Goal: Information Seeking & Learning: Compare options

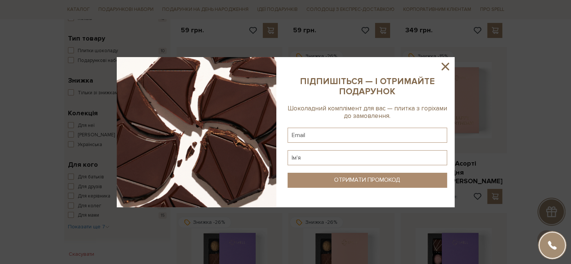
click at [444, 66] on icon at bounding box center [445, 67] width 8 height 8
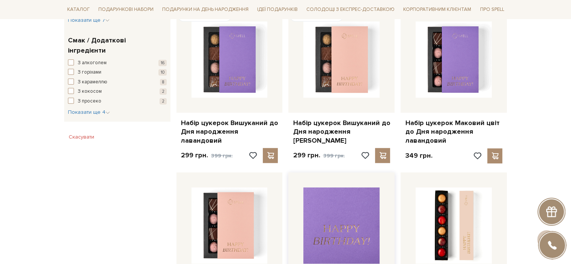
scroll to position [450, 0]
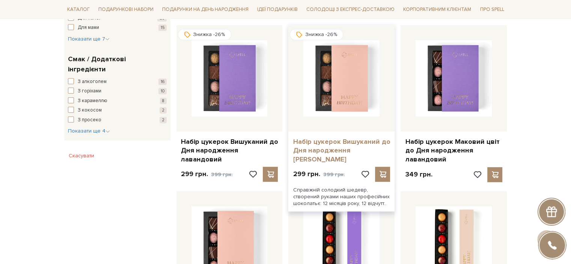
click at [327, 151] on link "Набір цукерок Вишуканий до Дня народження [PERSON_NAME]" at bounding box center [341, 150] width 97 height 26
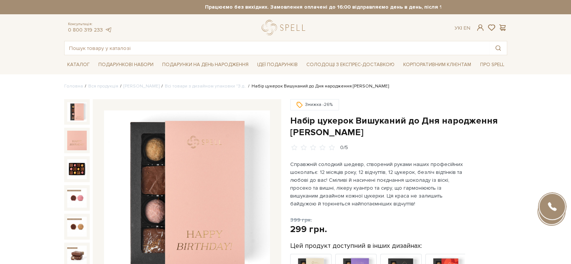
scroll to position [75, 0]
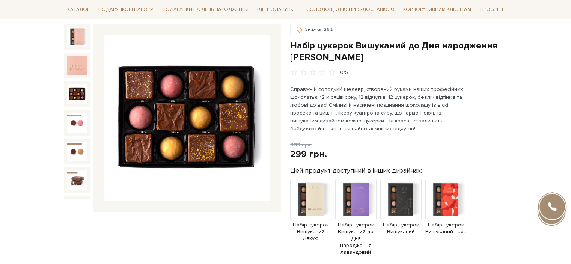
click at [71, 87] on img at bounding box center [77, 94] width 20 height 20
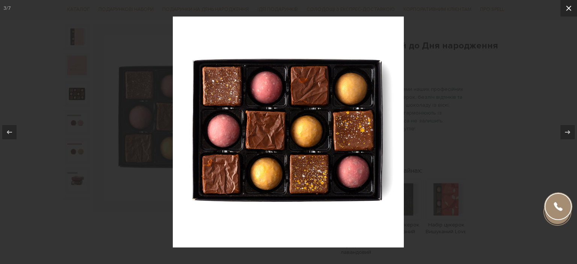
click at [560, 6] on button at bounding box center [568, 8] width 17 height 17
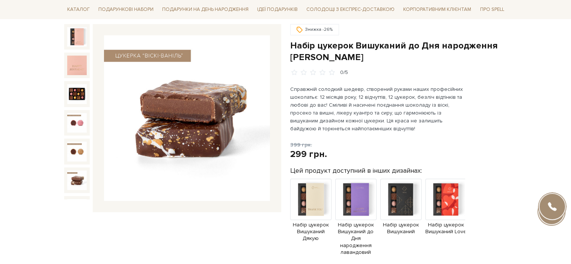
click at [70, 170] on img at bounding box center [77, 180] width 20 height 20
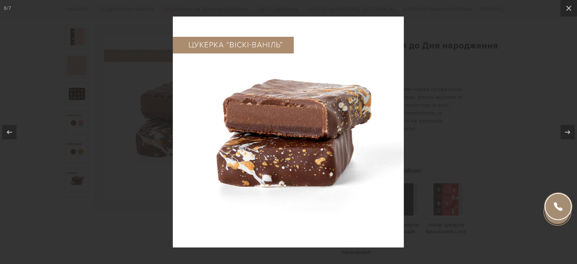
click at [73, 194] on div at bounding box center [288, 132] width 577 height 264
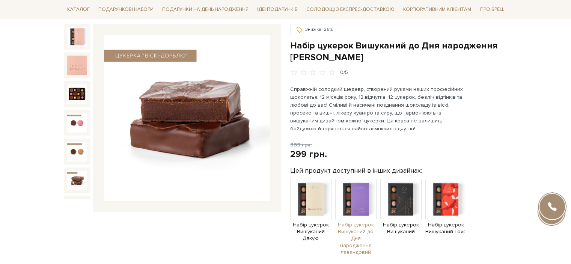
click at [363, 230] on span "Набір цукерок Вишуканий до Дня народження лавандовий" at bounding box center [355, 238] width 41 height 34
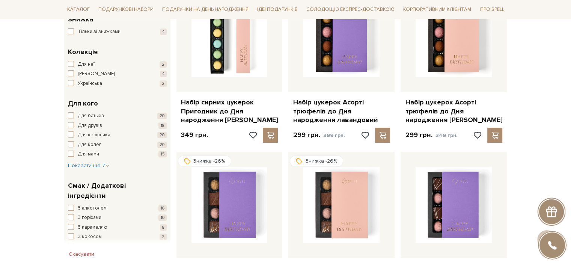
scroll to position [300, 0]
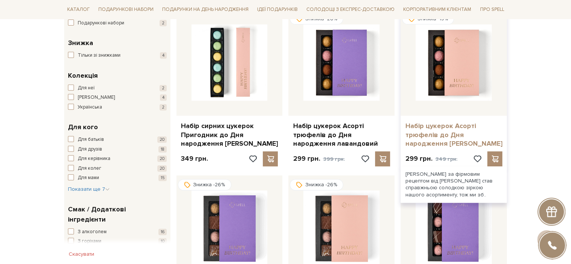
click at [432, 134] on link "Набір цукерок Асорті трюфелів до Дня народження [PERSON_NAME]" at bounding box center [453, 135] width 97 height 26
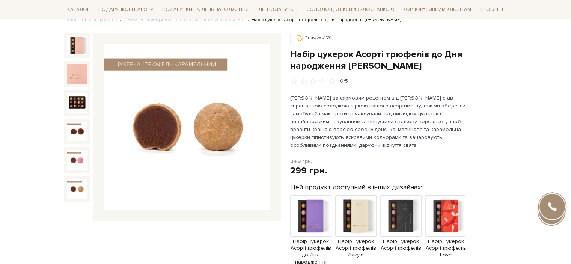
scroll to position [113, 0]
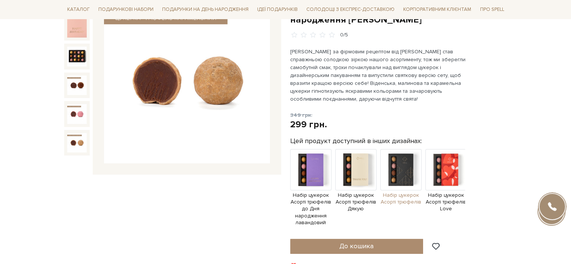
click at [398, 180] on img at bounding box center [400, 169] width 41 height 41
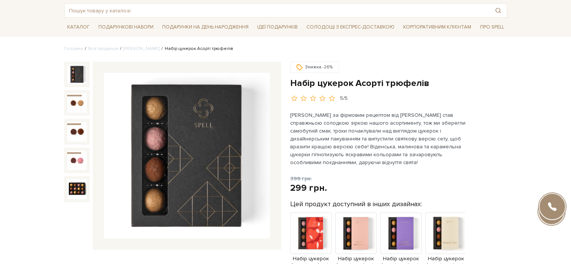
scroll to position [113, 0]
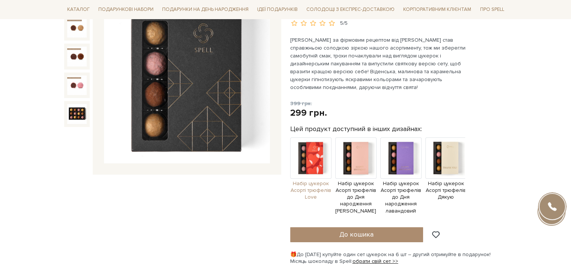
click at [317, 186] on span "Набір цукерок Асорті трюфелів Love" at bounding box center [310, 190] width 41 height 21
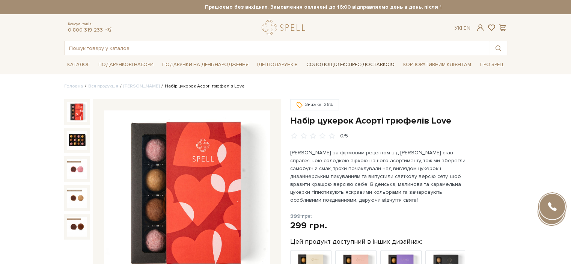
click at [334, 61] on link "Солодощі з експрес-доставкою" at bounding box center [350, 64] width 94 height 13
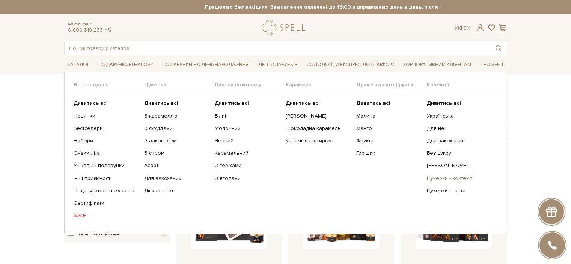
click at [465, 177] on link "Цукерки - коктейлі" at bounding box center [459, 178] width 65 height 7
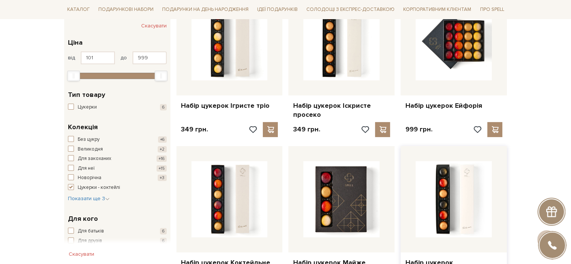
scroll to position [75, 0]
